Goal: Task Accomplishment & Management: Use online tool/utility

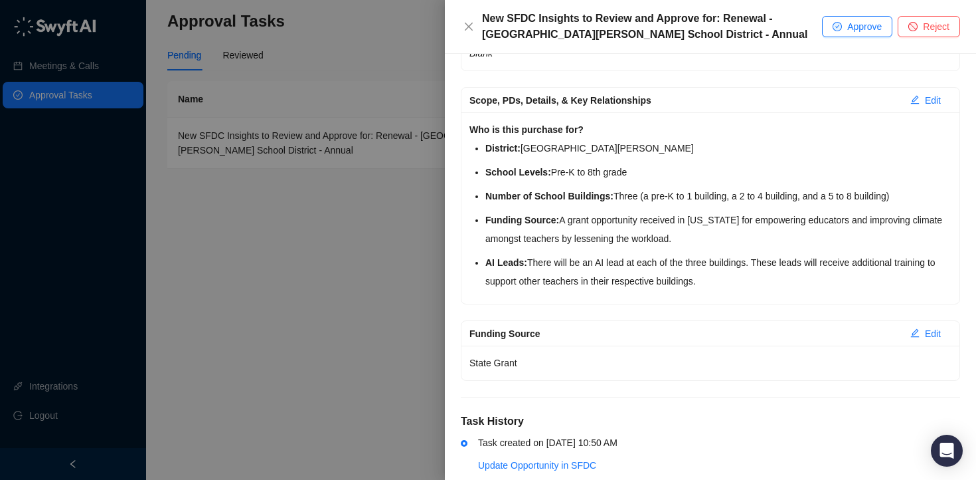
scroll to position [327, 0]
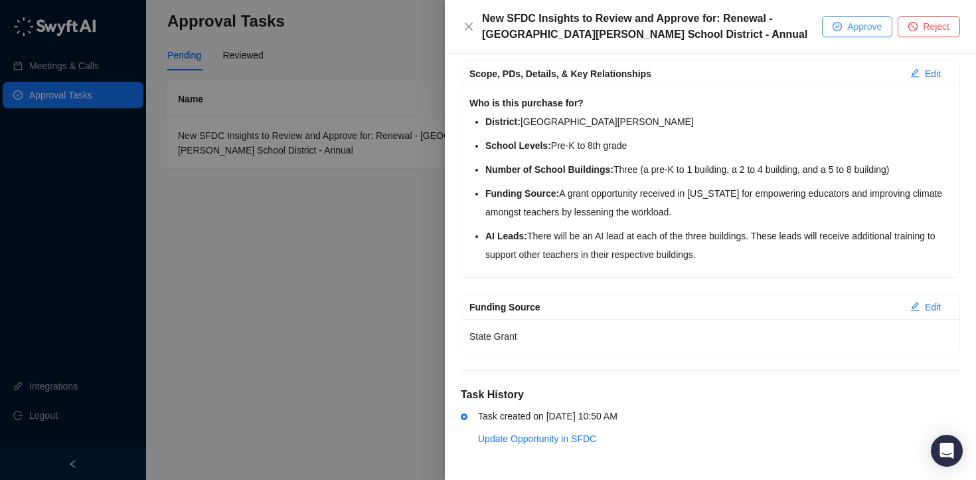
click at [840, 27] on button "Approve" at bounding box center [857, 26] width 70 height 21
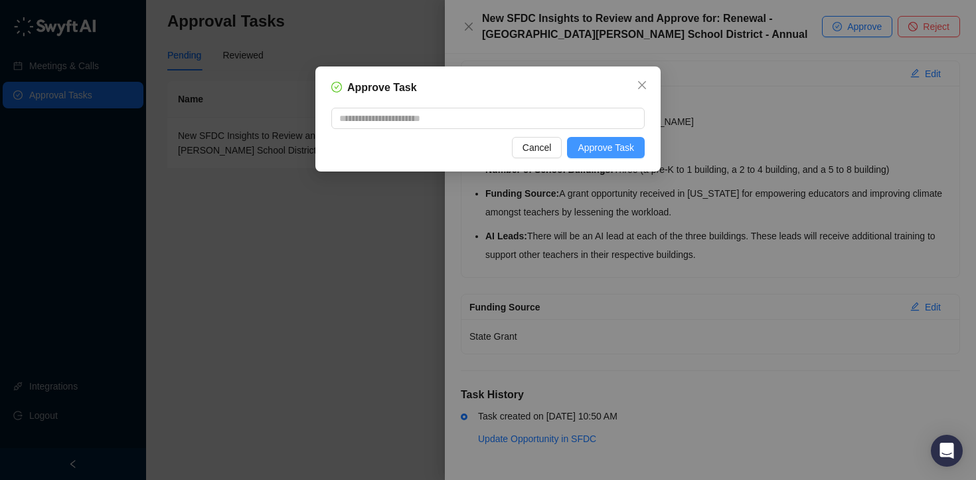
click at [604, 144] on span "Approve Task" at bounding box center [606, 147] width 56 height 15
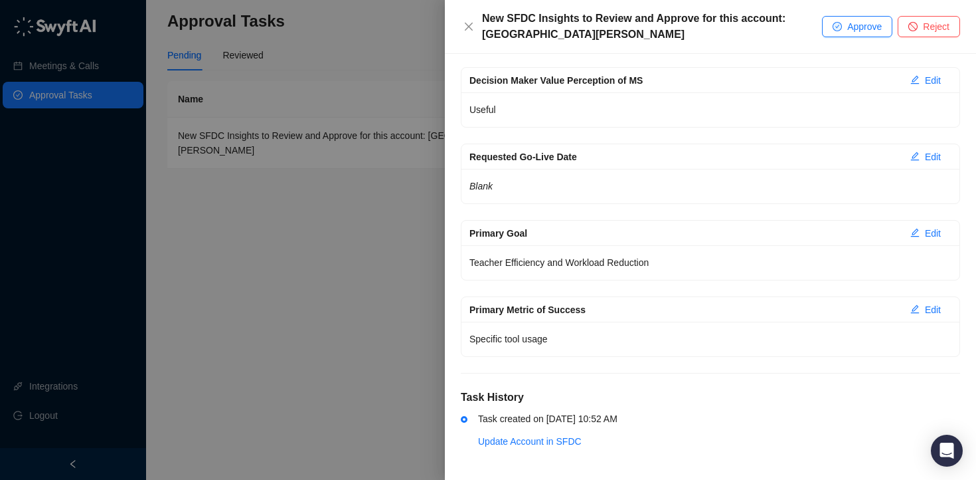
scroll to position [2299, 0]
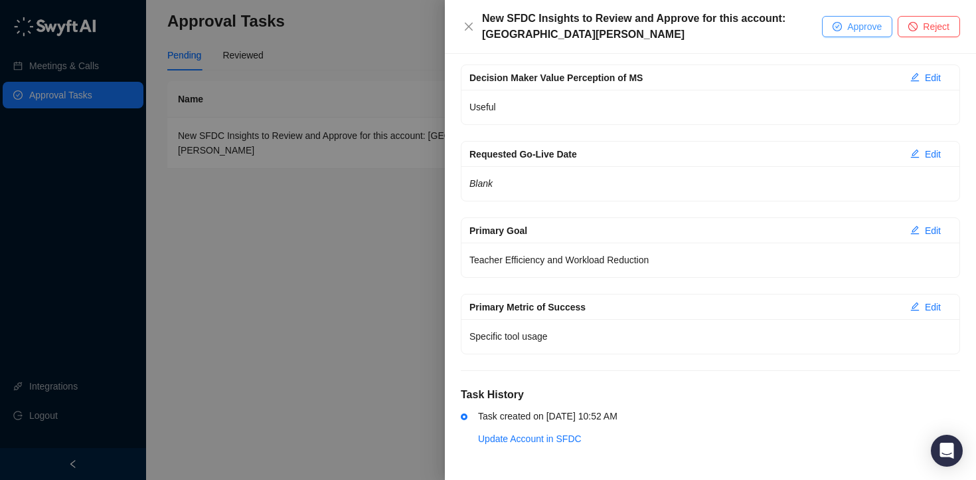
click at [847, 25] on span "Approve" at bounding box center [864, 26] width 35 height 15
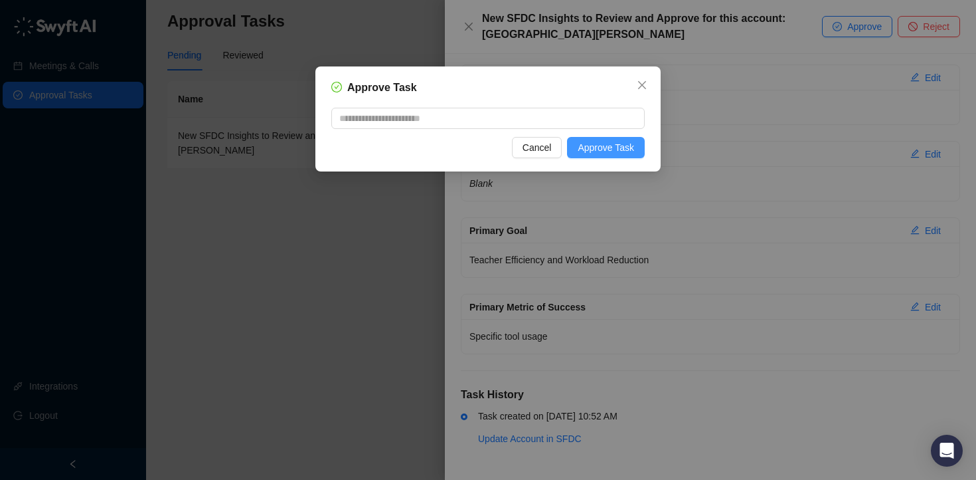
click at [590, 146] on span "Approve Task" at bounding box center [606, 147] width 56 height 15
